Goal: Information Seeking & Learning: Compare options

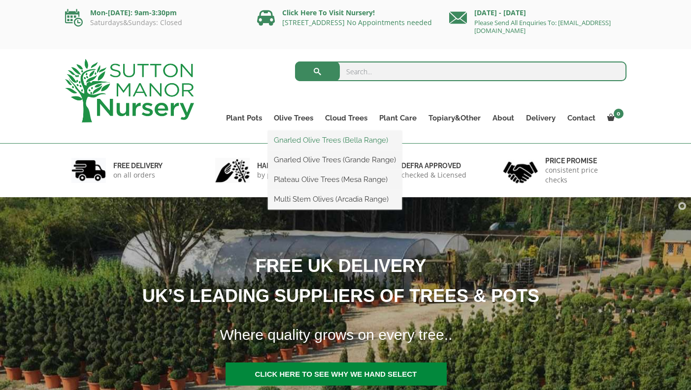
click at [299, 141] on link "Gnarled Olive Trees (Bella Range)" at bounding box center [335, 140] width 134 height 15
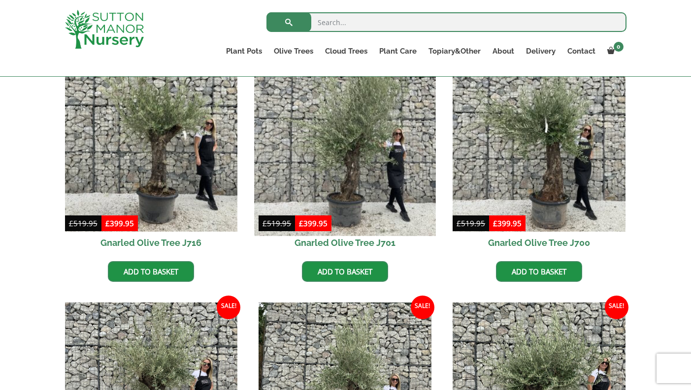
scroll to position [272, 0]
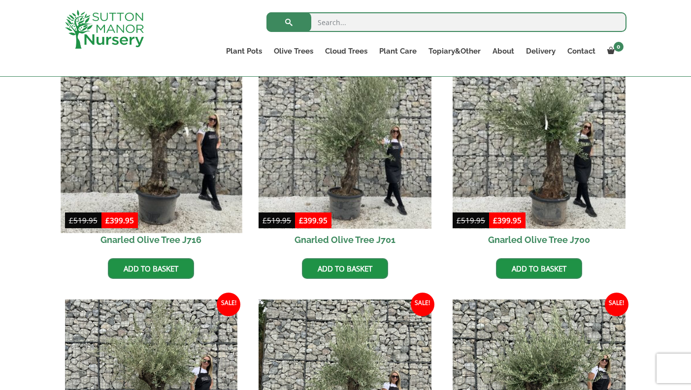
click at [163, 164] on img at bounding box center [151, 142] width 181 height 181
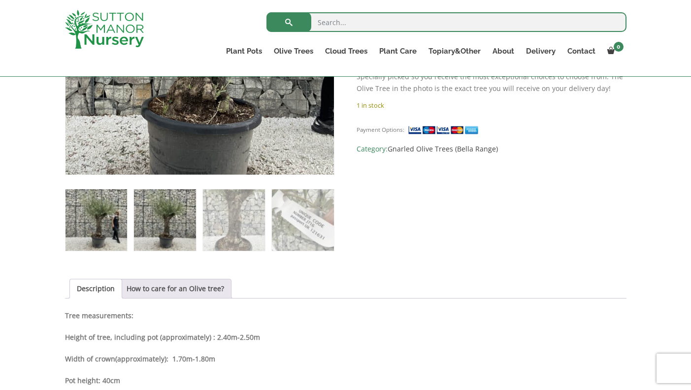
scroll to position [328, 0]
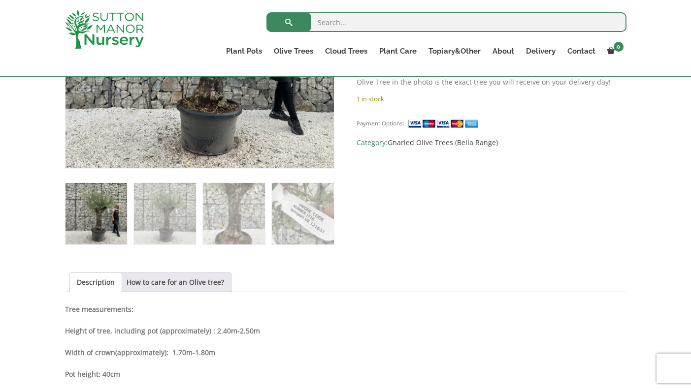
click at [98, 218] on img at bounding box center [96, 214] width 62 height 62
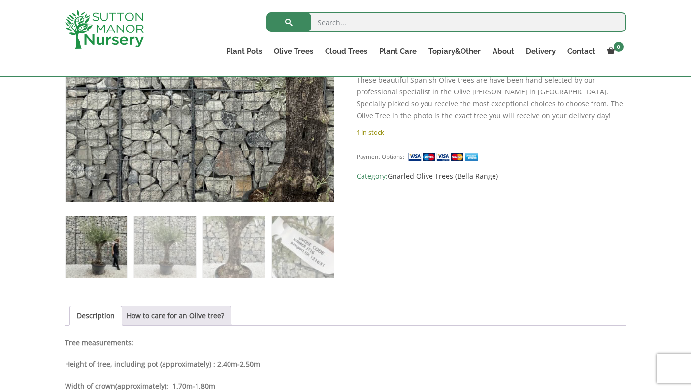
scroll to position [300, 0]
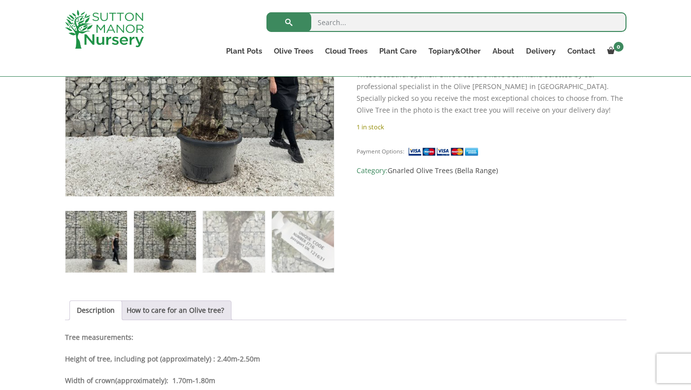
click at [166, 240] on img at bounding box center [165, 242] width 62 height 62
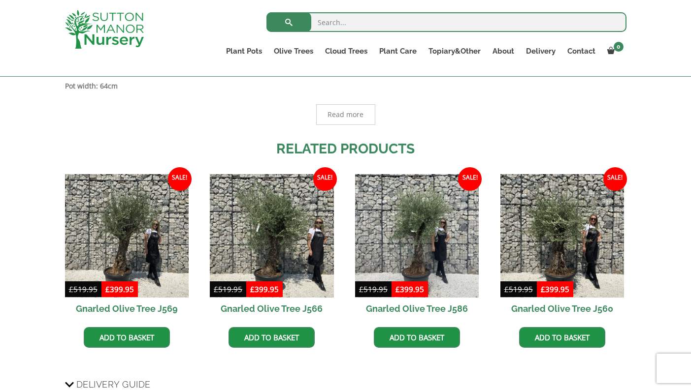
scroll to position [638, 0]
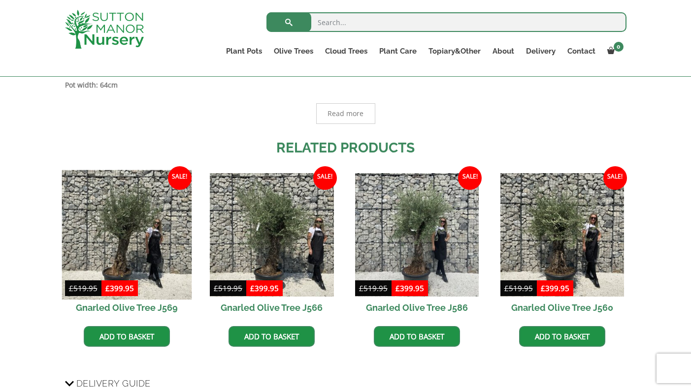
click at [122, 225] on img at bounding box center [127, 235] width 130 height 130
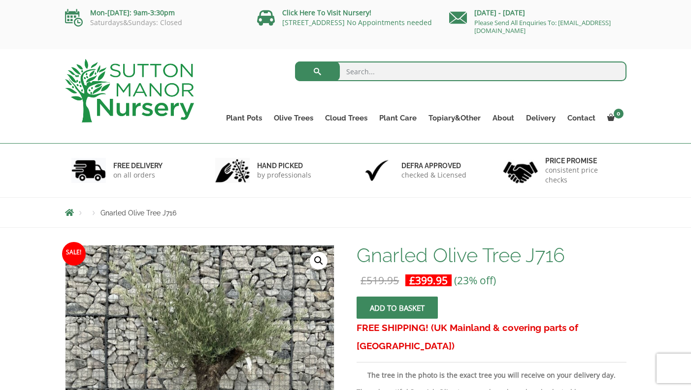
scroll to position [0, 0]
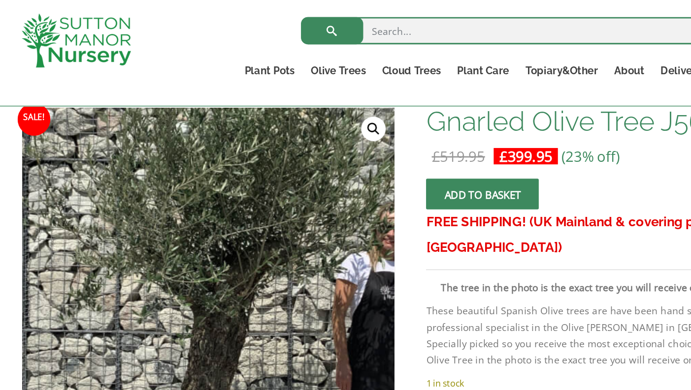
scroll to position [67, 0]
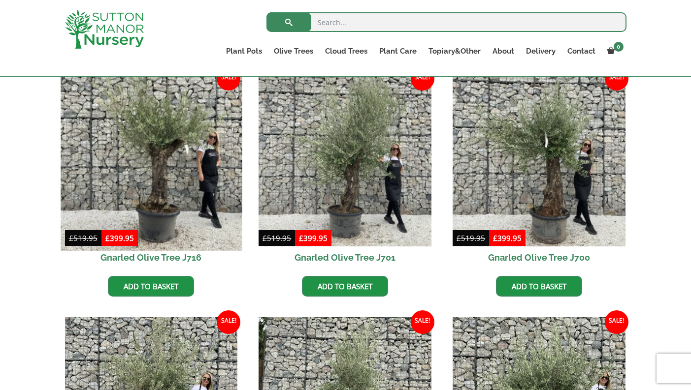
click at [157, 189] on img at bounding box center [151, 159] width 181 height 181
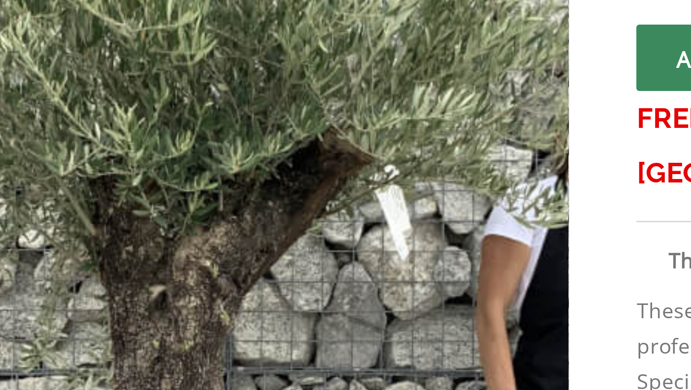
scroll to position [176, 0]
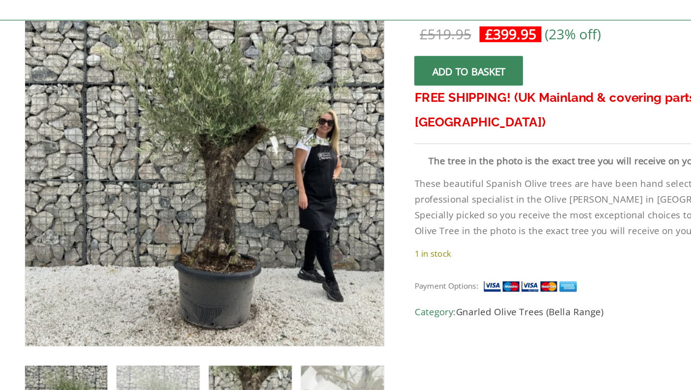
click at [203, 335] on img at bounding box center [234, 366] width 62 height 62
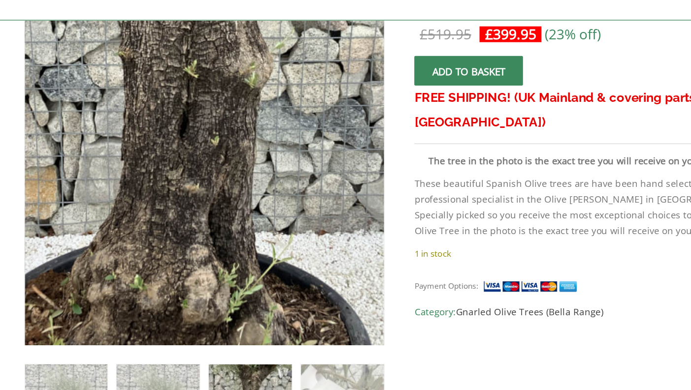
scroll to position [185, 0]
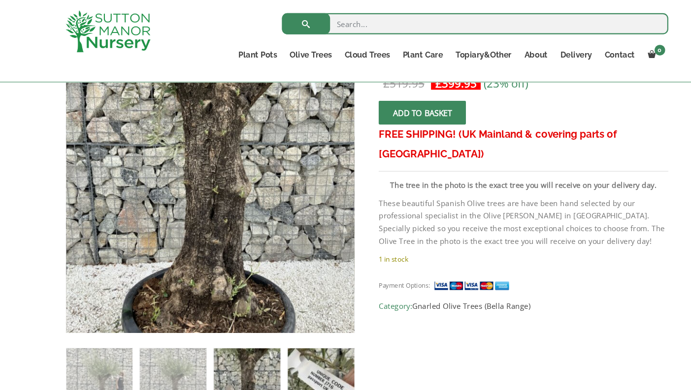
click at [301, 348] on img at bounding box center [303, 356] width 62 height 62
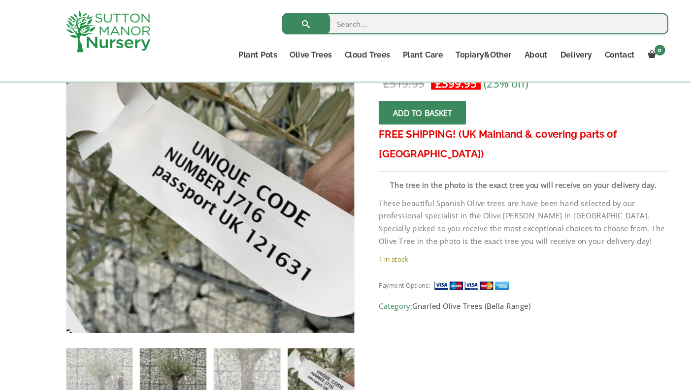
click at [165, 339] on img at bounding box center [165, 356] width 62 height 62
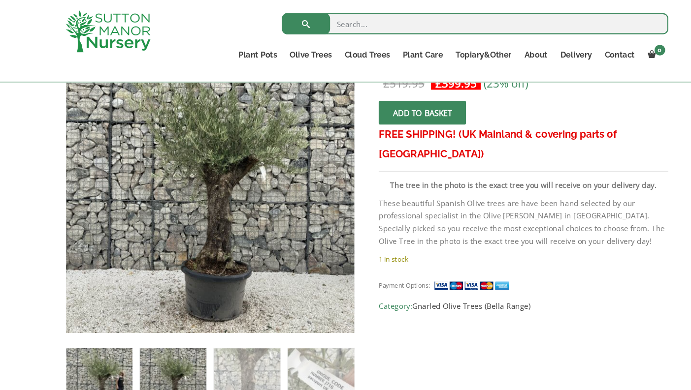
click at [108, 339] on img at bounding box center [96, 356] width 62 height 62
